Goal: Task Accomplishment & Management: Complete application form

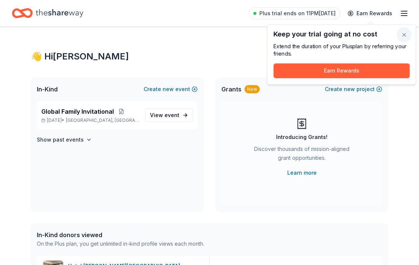
click at [400, 34] on button "button" at bounding box center [404, 35] width 15 height 15
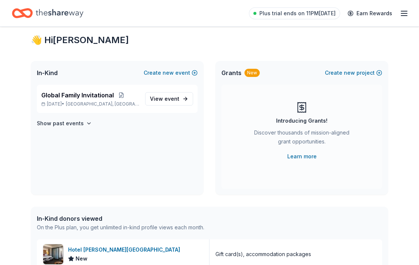
scroll to position [17, 0]
click at [174, 98] on span "event" at bounding box center [172, 98] width 15 height 6
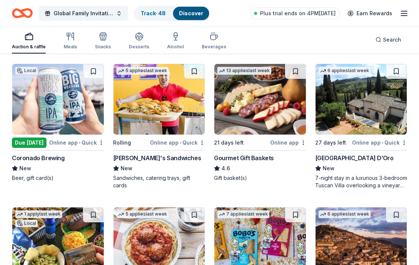
scroll to position [508, 0]
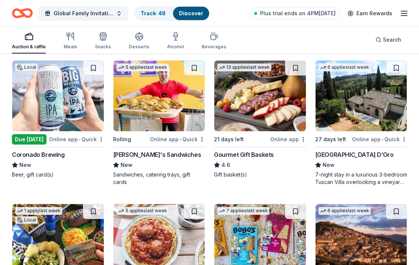
click at [58, 89] on img at bounding box center [58, 96] width 92 height 71
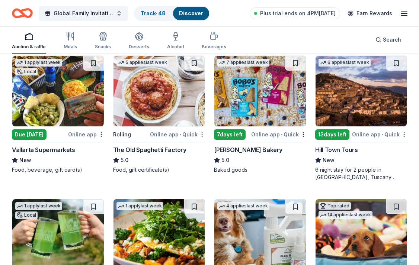
scroll to position [657, 0]
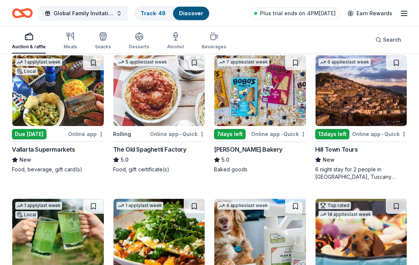
click at [72, 106] on img at bounding box center [58, 90] width 92 height 71
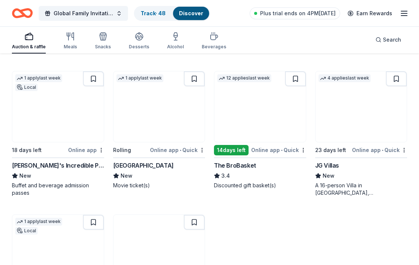
scroll to position [925, 0]
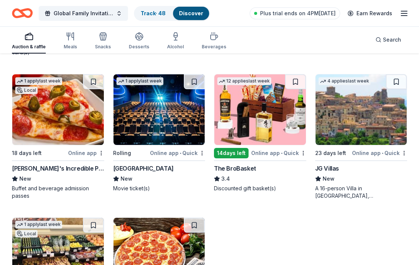
click at [57, 105] on img at bounding box center [58, 109] width 92 height 71
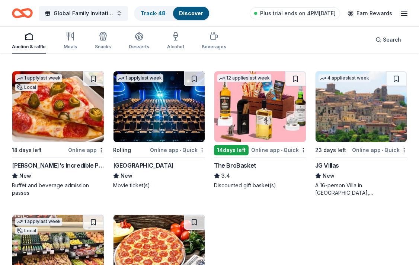
scroll to position [927, 0]
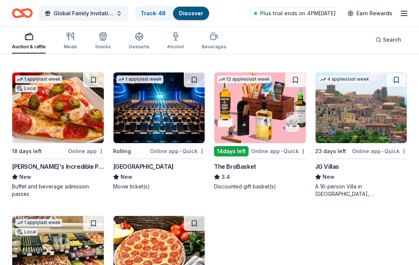
click at [256, 117] on img at bounding box center [260, 108] width 92 height 71
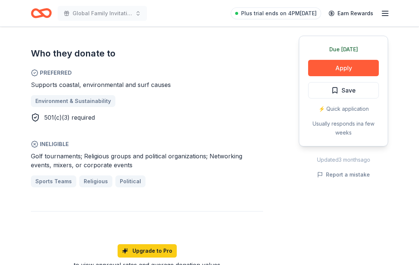
scroll to position [399, 0]
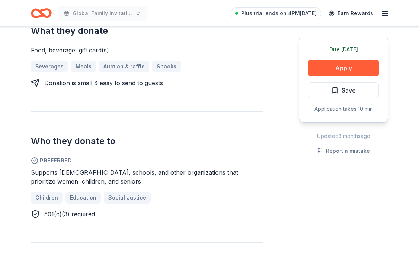
scroll to position [325, 0]
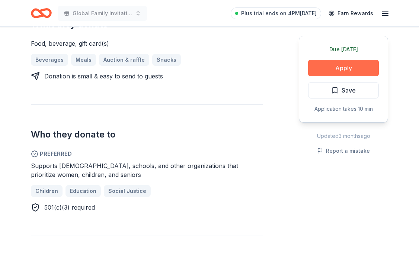
click at [342, 70] on button "Apply" at bounding box center [343, 68] width 71 height 16
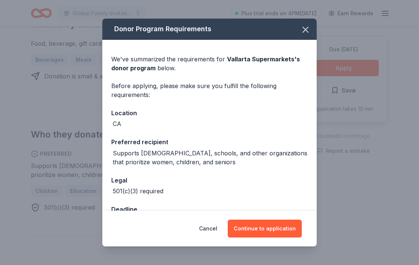
scroll to position [24, 0]
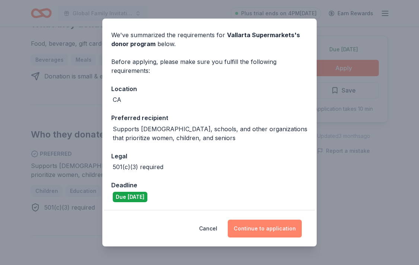
click at [272, 230] on button "Continue to application" at bounding box center [265, 229] width 74 height 18
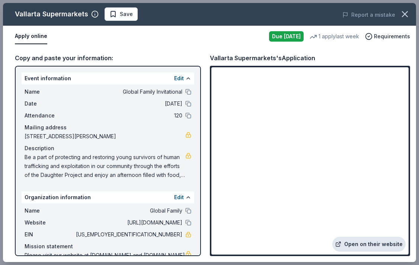
click at [359, 246] on link "Open on their website" at bounding box center [368, 244] width 73 height 15
click at [404, 12] on icon "button" at bounding box center [405, 14] width 10 height 10
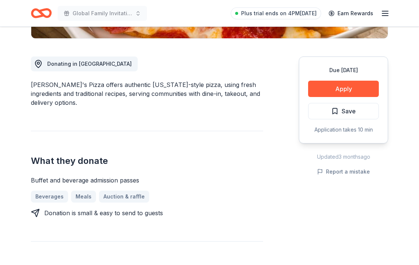
scroll to position [191, 0]
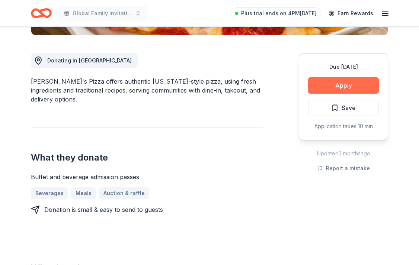
click at [360, 85] on button "Apply" at bounding box center [343, 85] width 71 height 16
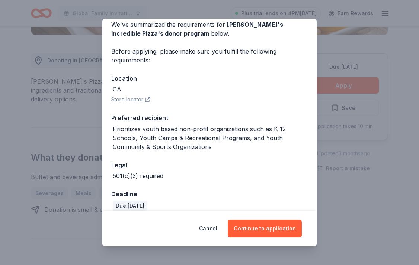
scroll to position [44, 0]
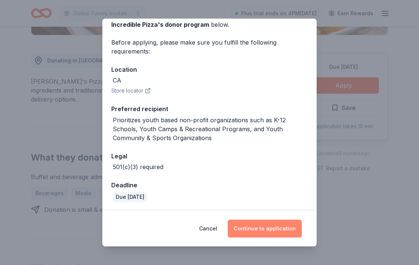
click at [271, 229] on button "Continue to application" at bounding box center [265, 229] width 74 height 18
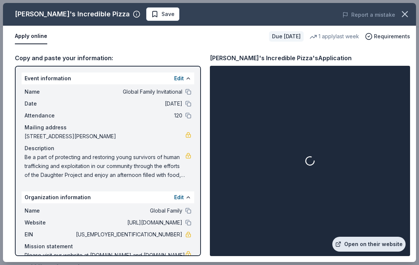
click at [366, 244] on link "Open on their website" at bounding box center [368, 244] width 73 height 15
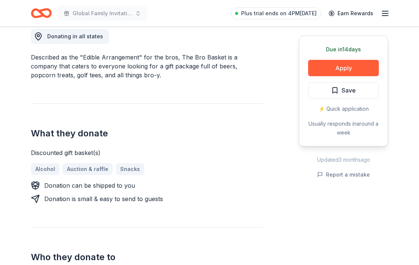
scroll to position [201, 0]
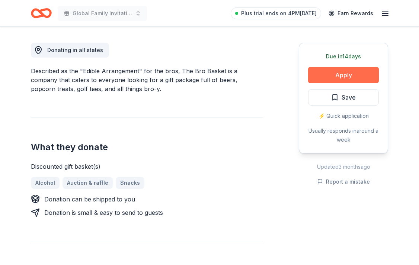
click at [347, 73] on button "Apply" at bounding box center [343, 75] width 71 height 16
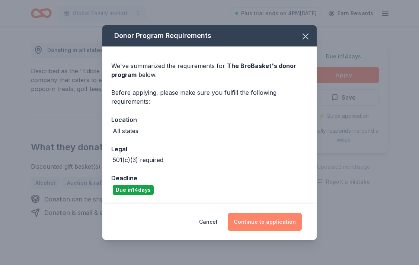
click at [258, 221] on button "Continue to application" at bounding box center [265, 222] width 74 height 18
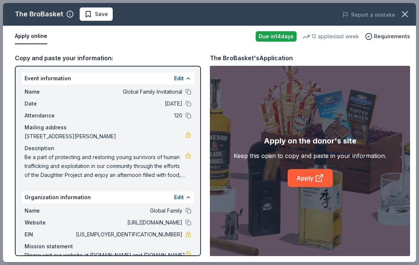
scroll to position [22, 0]
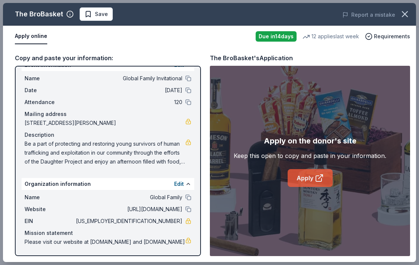
click at [302, 176] on link "Apply" at bounding box center [310, 178] width 45 height 18
